Goal: Information Seeking & Learning: Learn about a topic

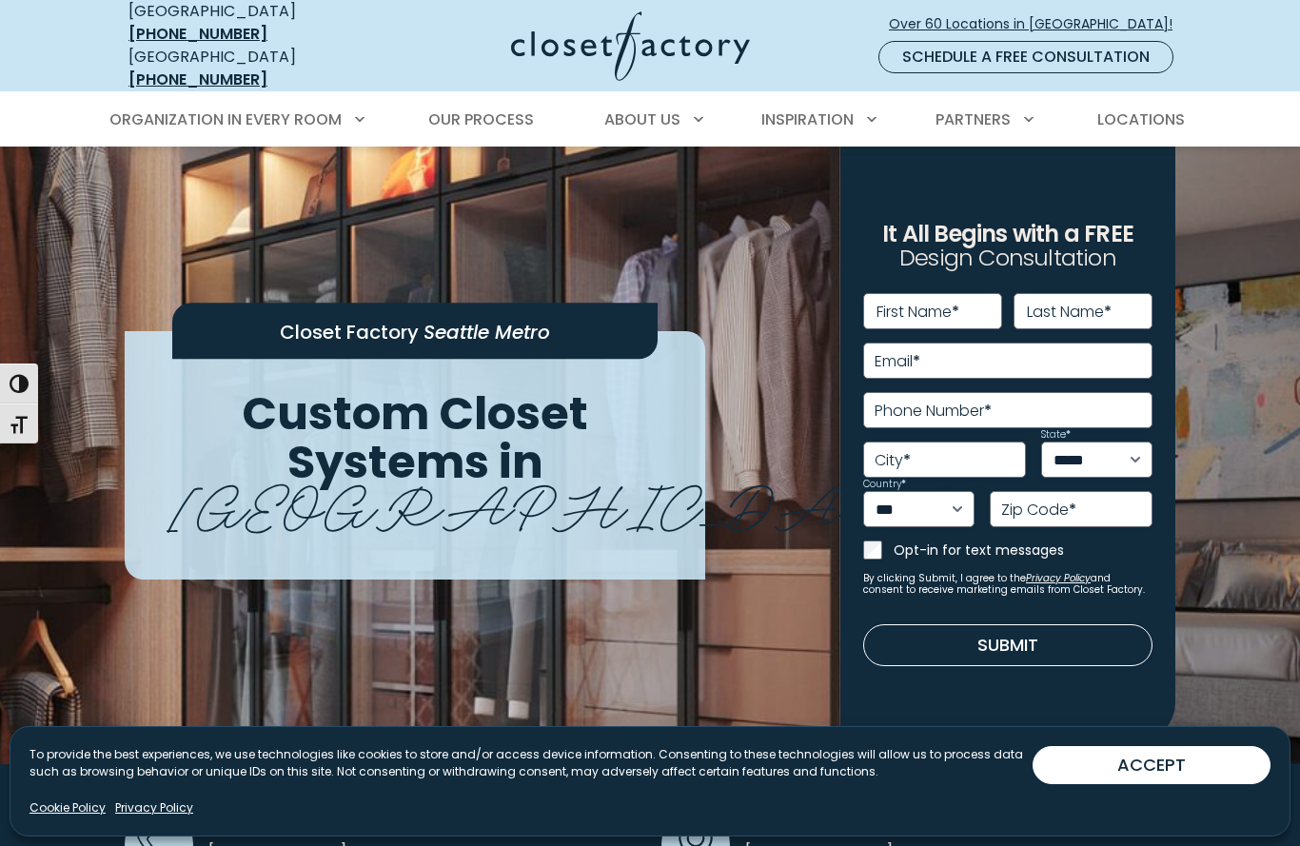
click at [167, 205] on div "**********" at bounding box center [649, 585] width 1073 height 876
click at [164, 202] on div "**********" at bounding box center [649, 585] width 1073 height 876
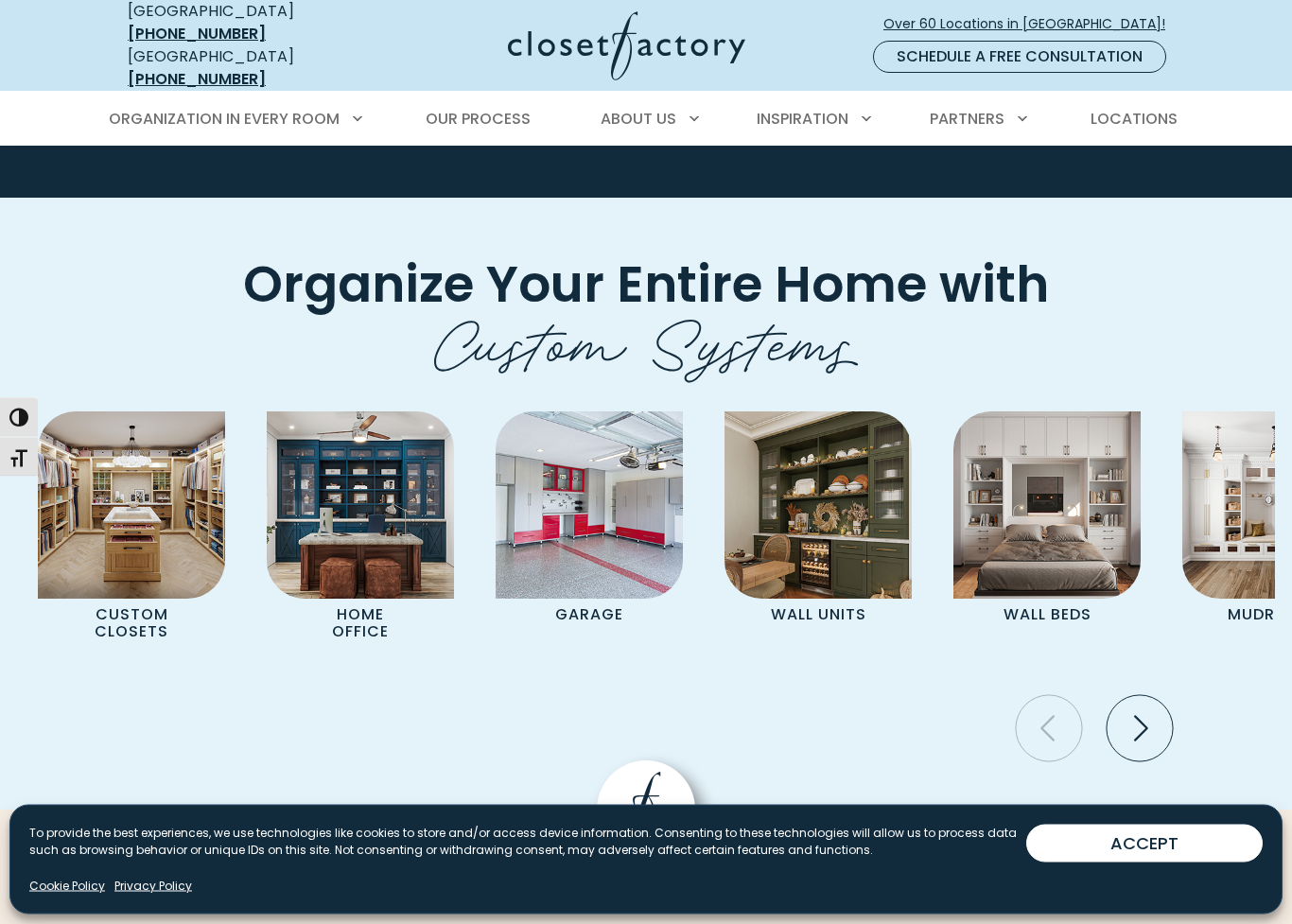
scroll to position [6195, 0]
click at [1149, 694] on icon "Next slide" at bounding box center [1139, 727] width 67 height 67
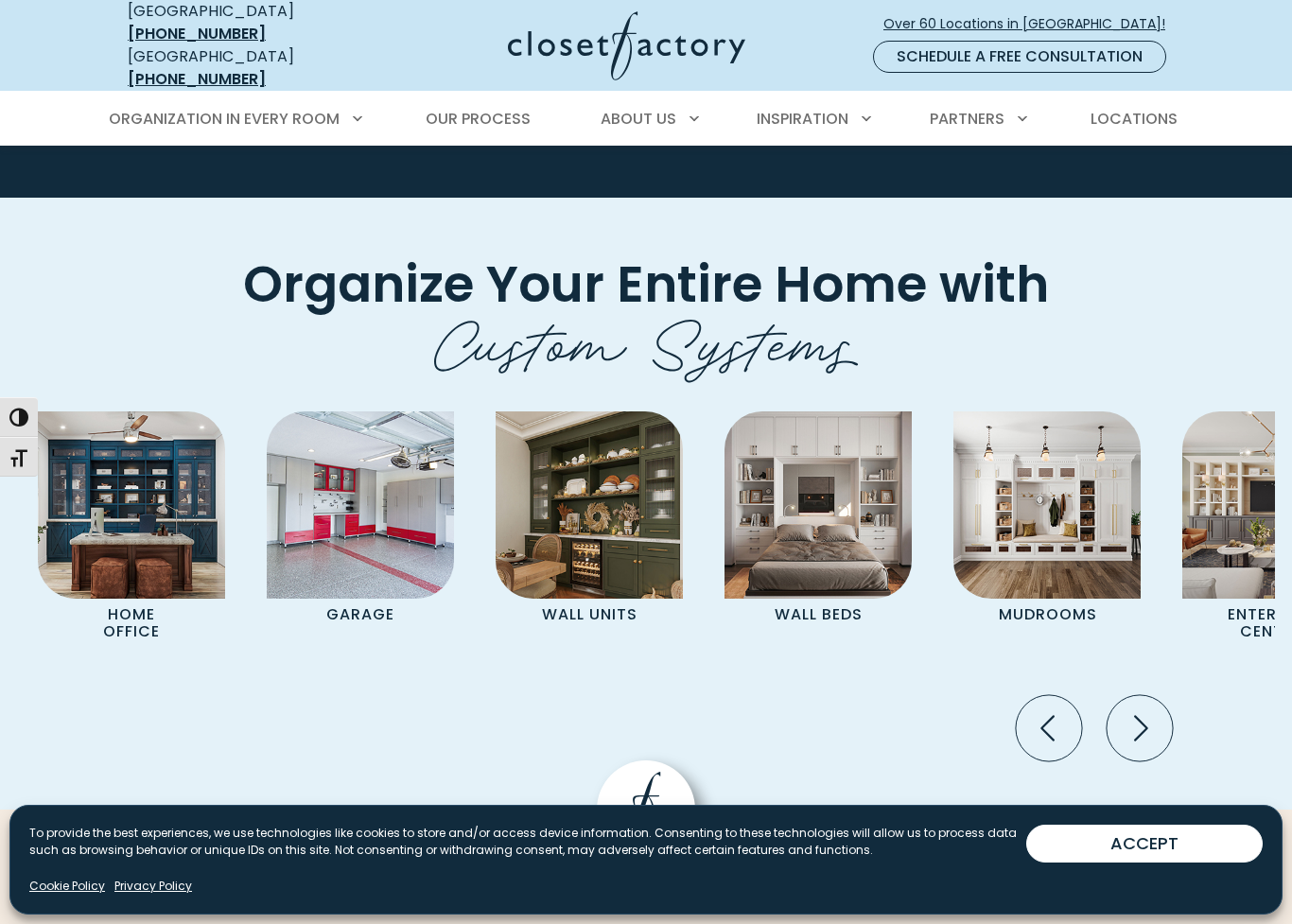
click at [1161, 694] on icon "Next slide" at bounding box center [1139, 727] width 67 height 67
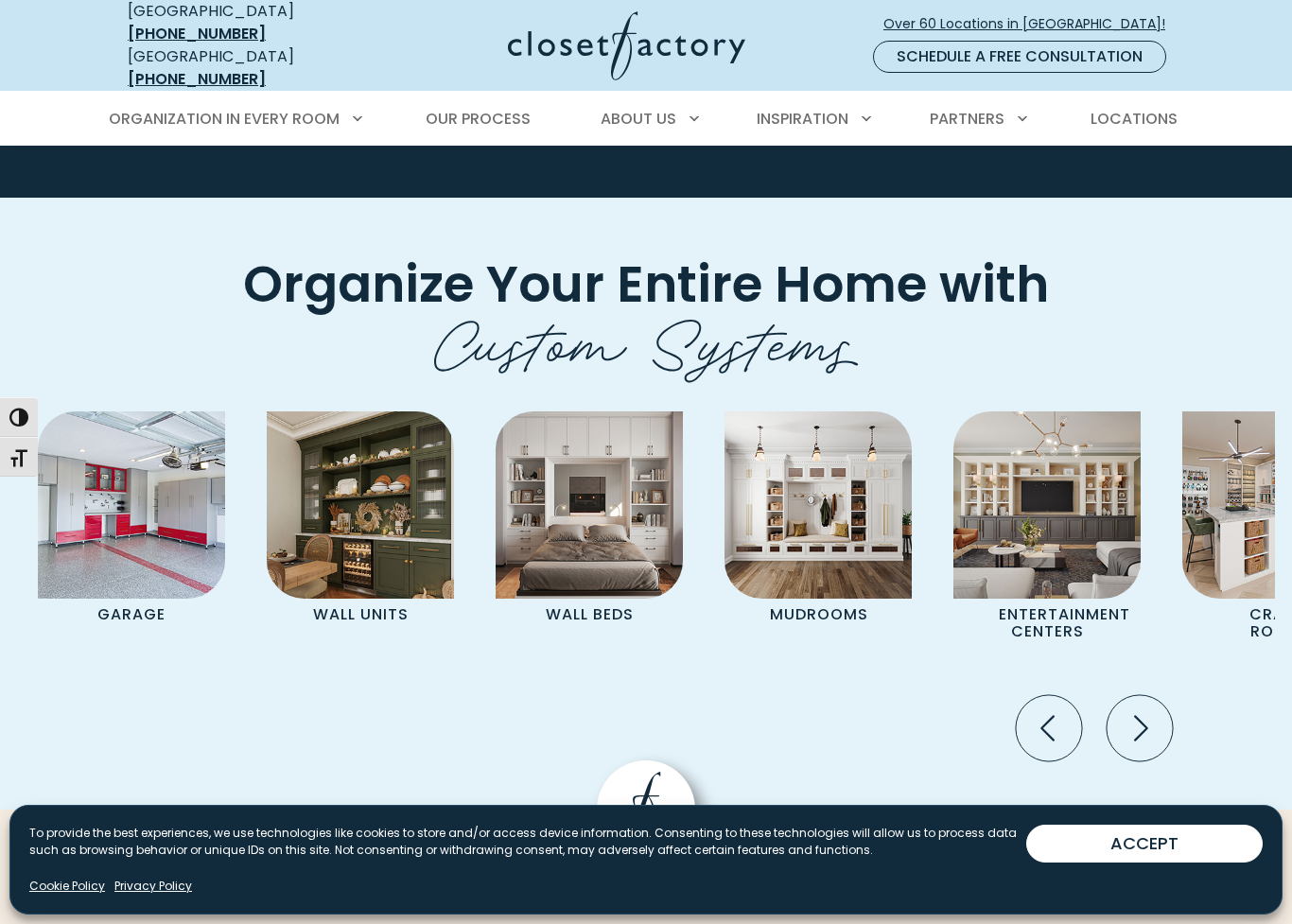
click at [1162, 694] on icon "Next slide" at bounding box center [1139, 727] width 67 height 67
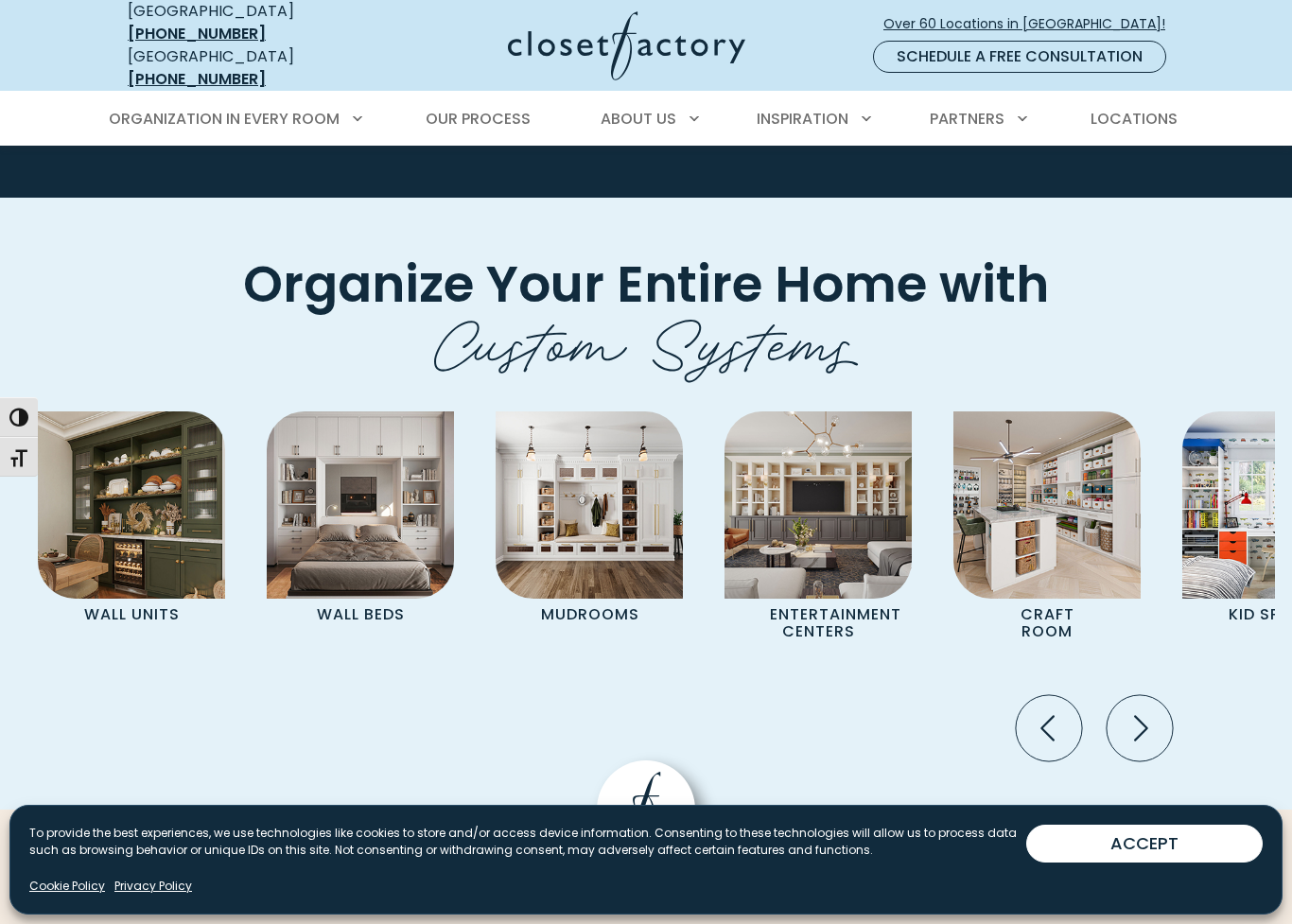
click at [1112, 457] on img "Pages Gallery" at bounding box center [1047, 505] width 187 height 187
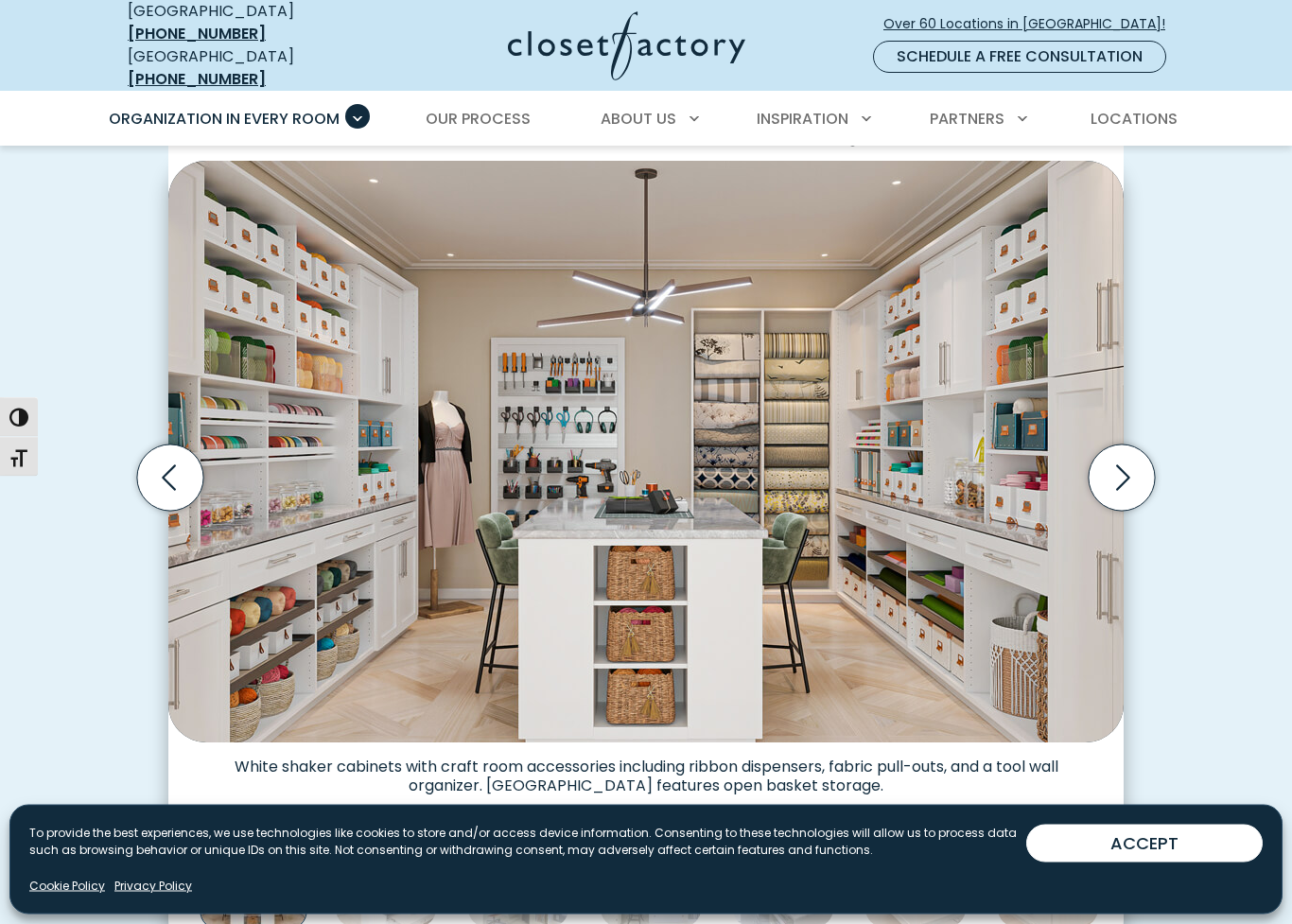
scroll to position [508, 0]
click at [1126, 464] on icon "Next slide" at bounding box center [1121, 477] width 67 height 67
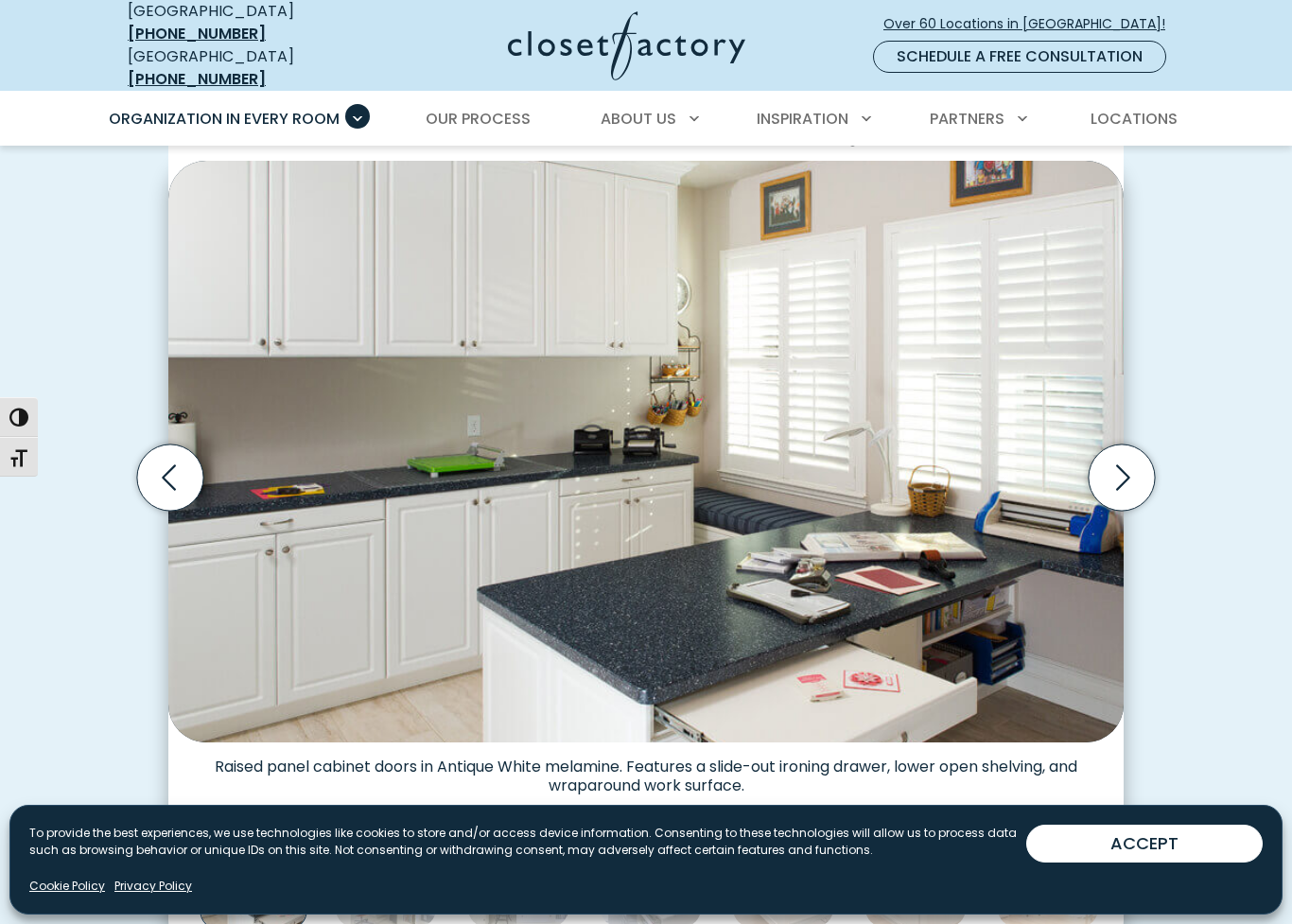
click at [1154, 455] on icon "Next slide" at bounding box center [1121, 477] width 67 height 67
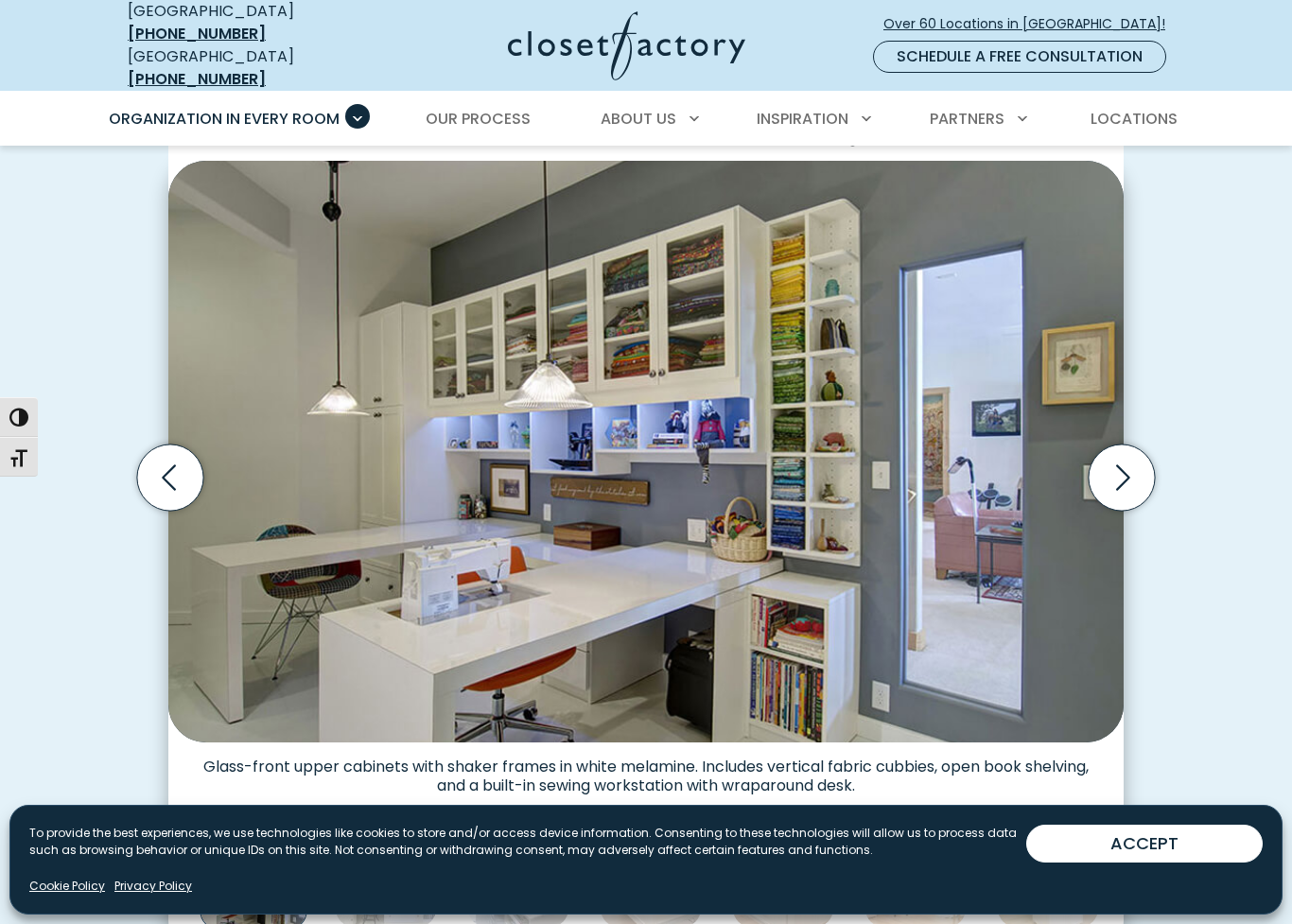
click at [1155, 451] on icon "Next slide" at bounding box center [1122, 478] width 81 height 81
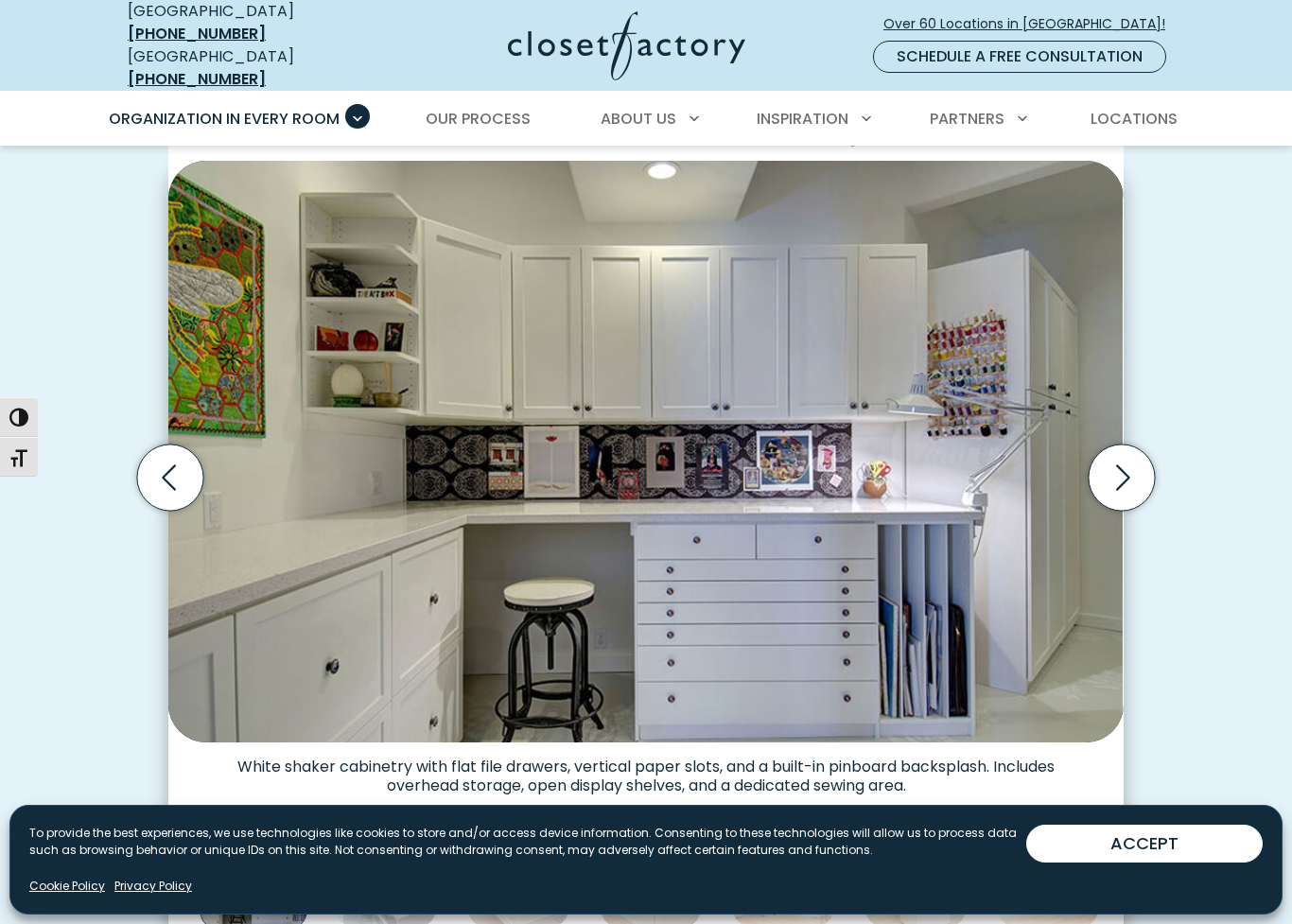
click at [1174, 438] on div "Custom Craft Room Organization for Every Space & Hobby Art studio open shelving…" at bounding box center [645, 495] width 1066 height 926
click at [1143, 455] on icon "Next slide" at bounding box center [1121, 477] width 67 height 67
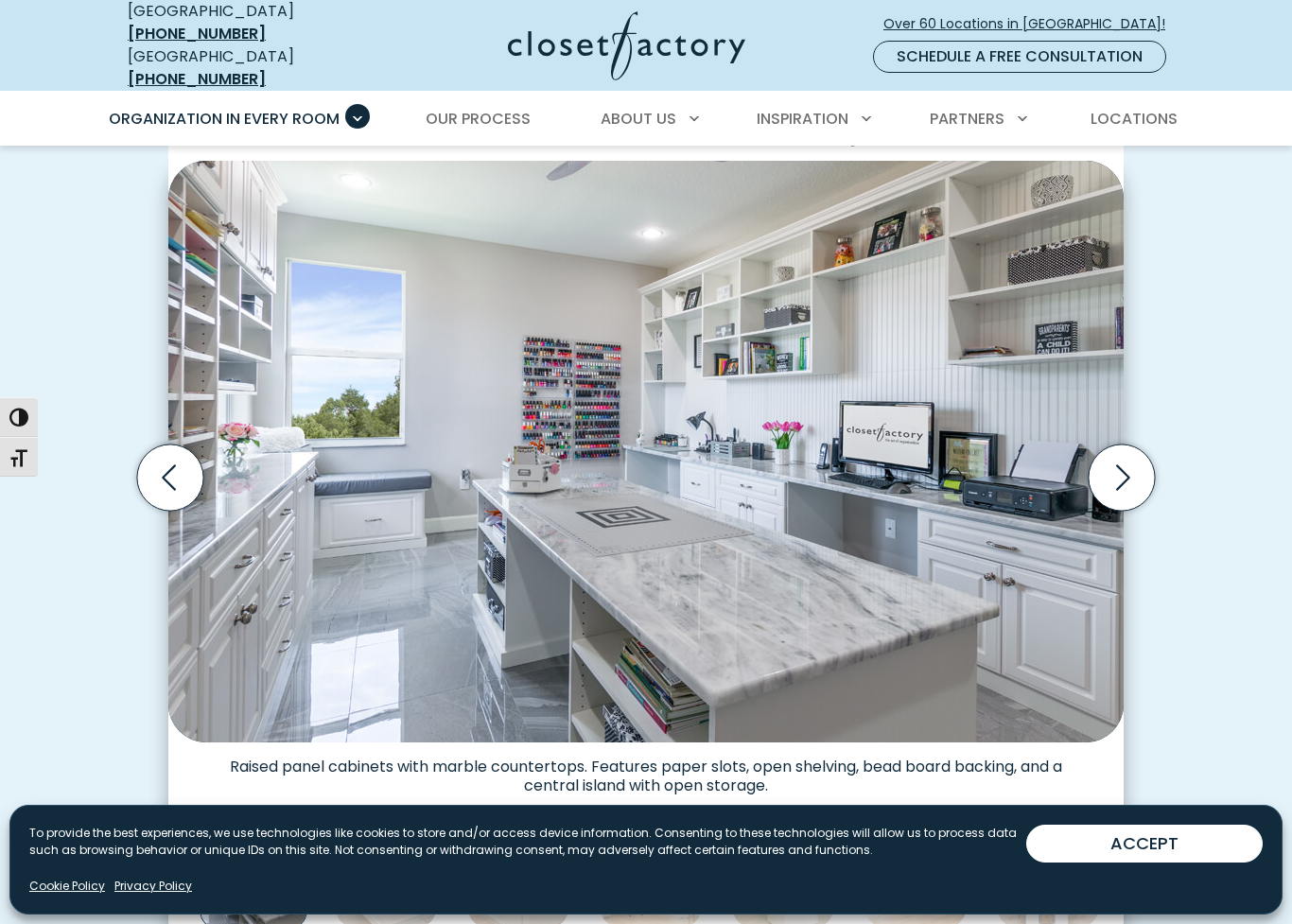
click at [1140, 457] on icon "Next slide" at bounding box center [1121, 477] width 67 height 67
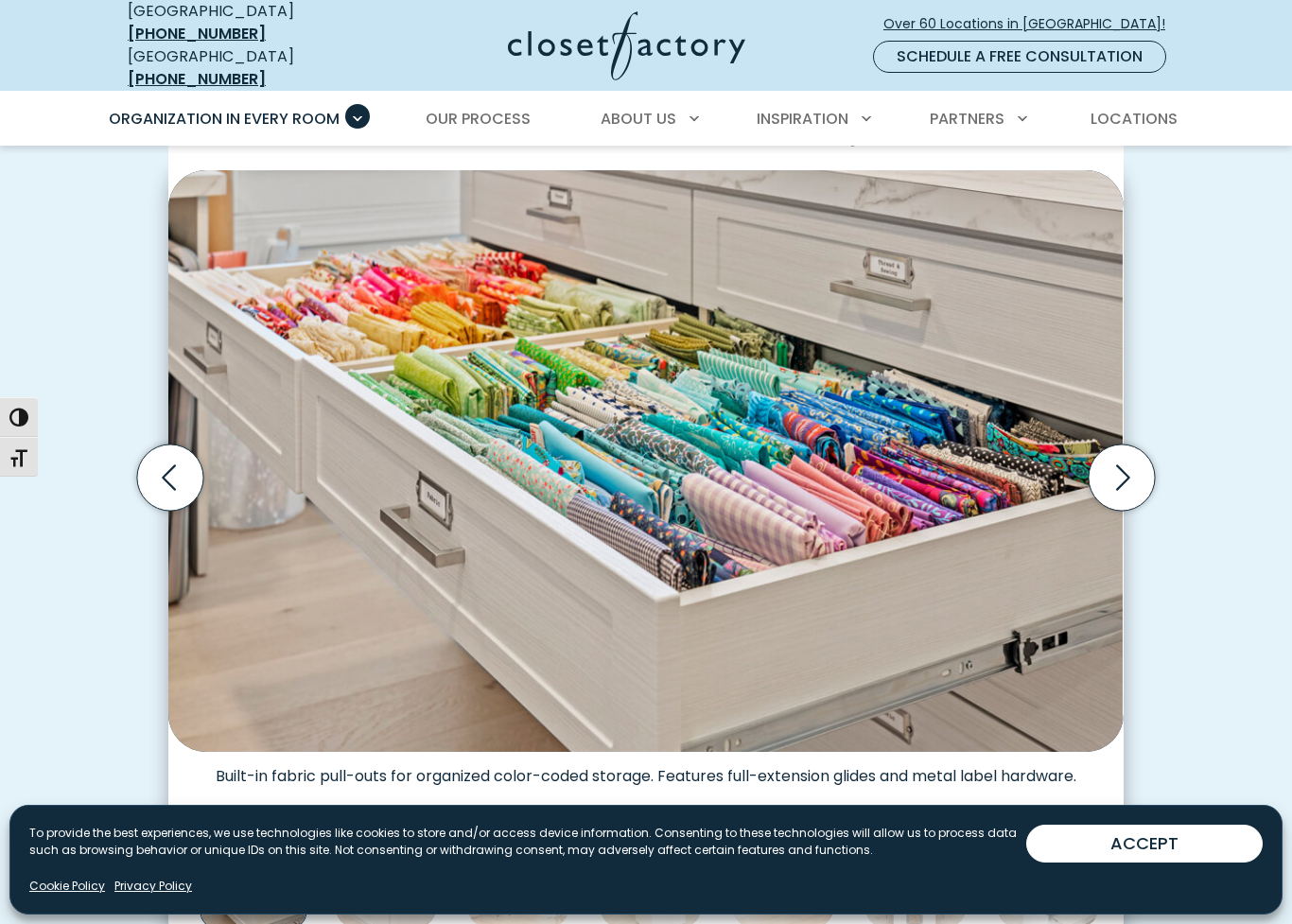
click at [1144, 454] on icon "Next slide" at bounding box center [1121, 477] width 67 height 67
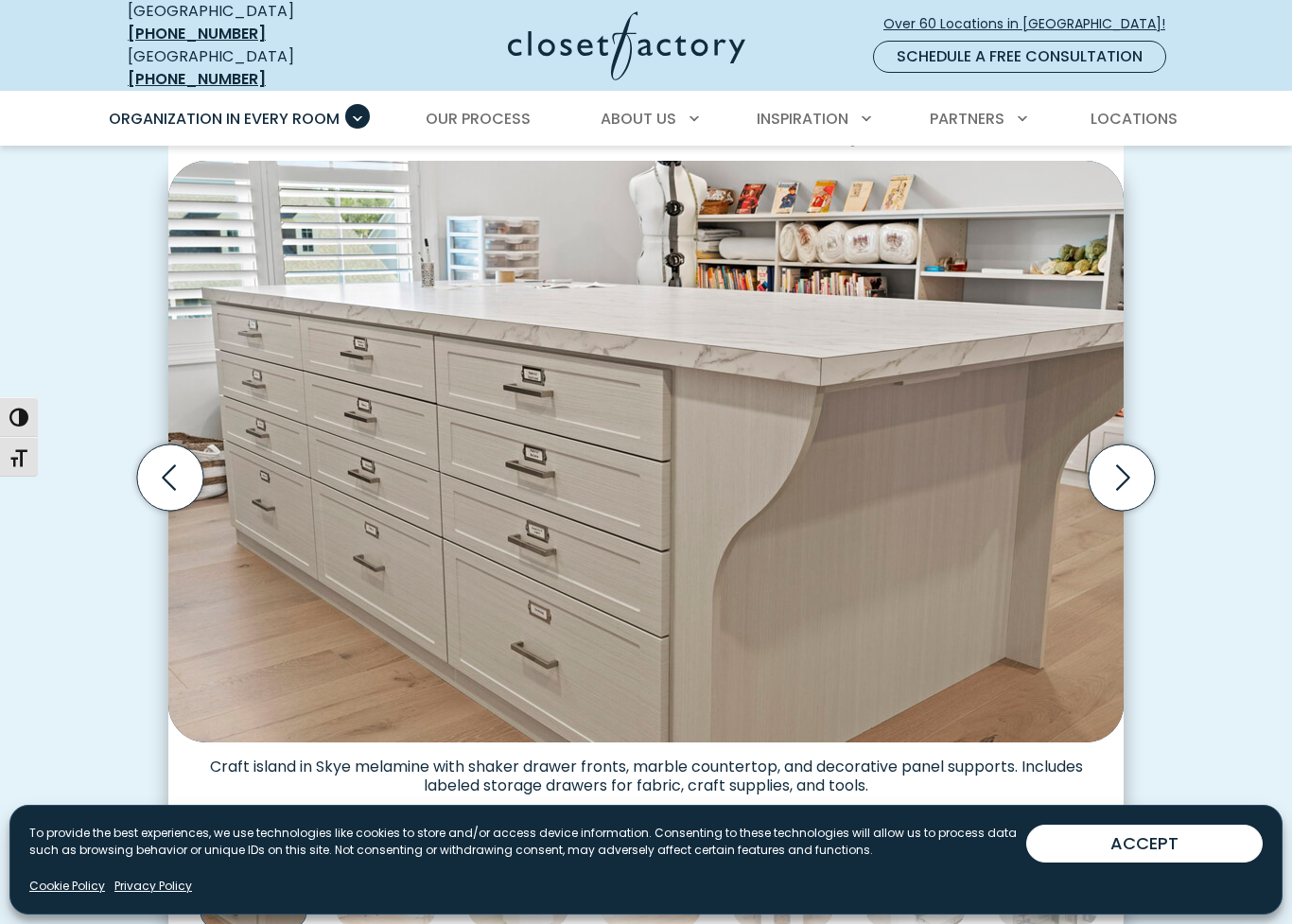
click at [1146, 452] on icon "Next slide" at bounding box center [1121, 477] width 67 height 67
